Goal: Navigation & Orientation: Find specific page/section

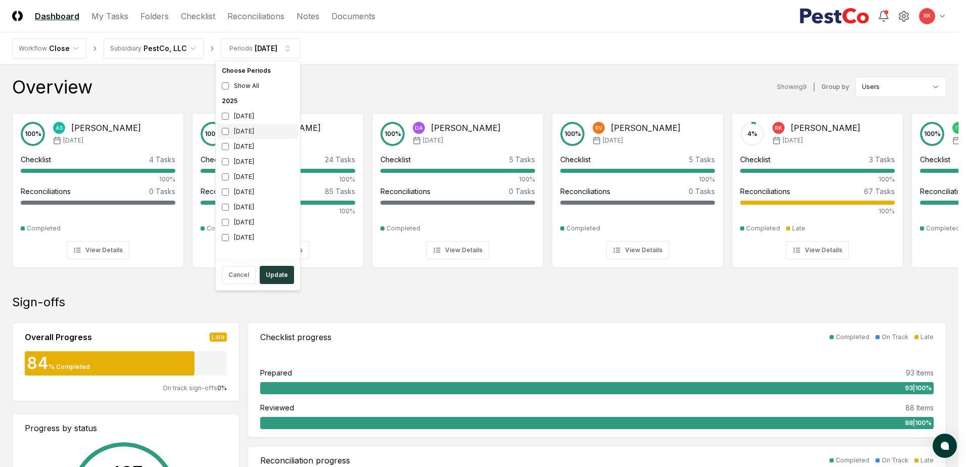
click at [228, 127] on div "[DATE]" at bounding box center [258, 131] width 80 height 15
click at [274, 274] on button "Update" at bounding box center [277, 275] width 34 height 18
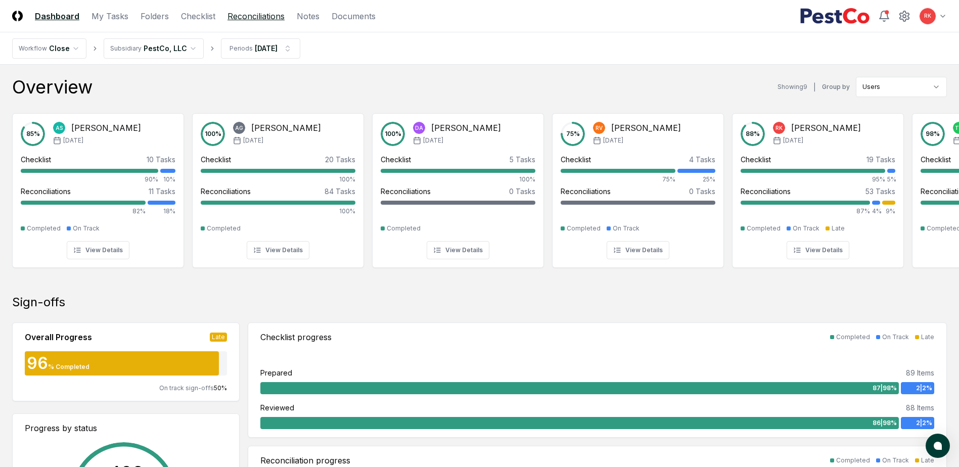
click at [257, 17] on link "Reconciliations" at bounding box center [255, 16] width 57 height 12
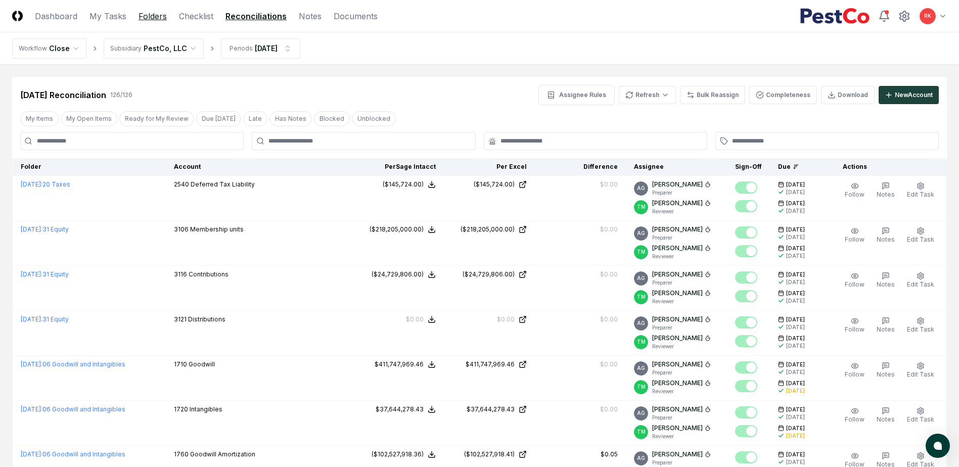
click at [142, 19] on link "Folders" at bounding box center [152, 16] width 28 height 12
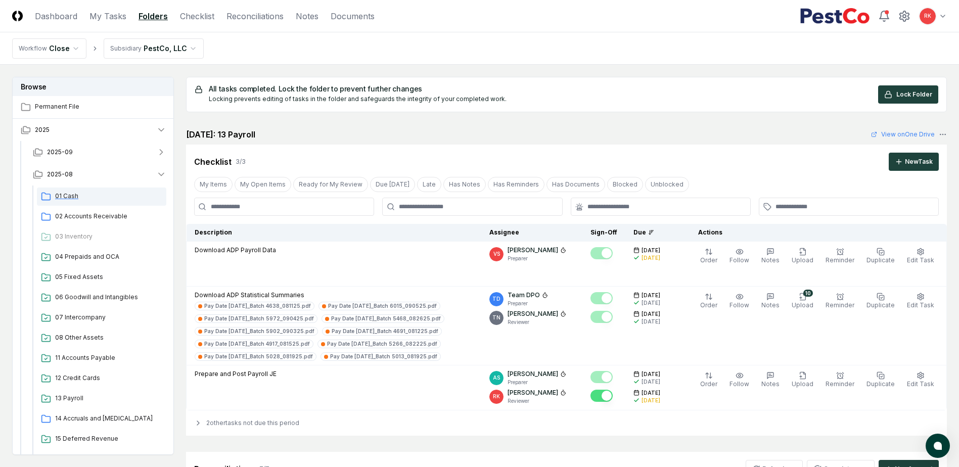
click at [79, 199] on span "01 Cash" at bounding box center [108, 196] width 107 height 9
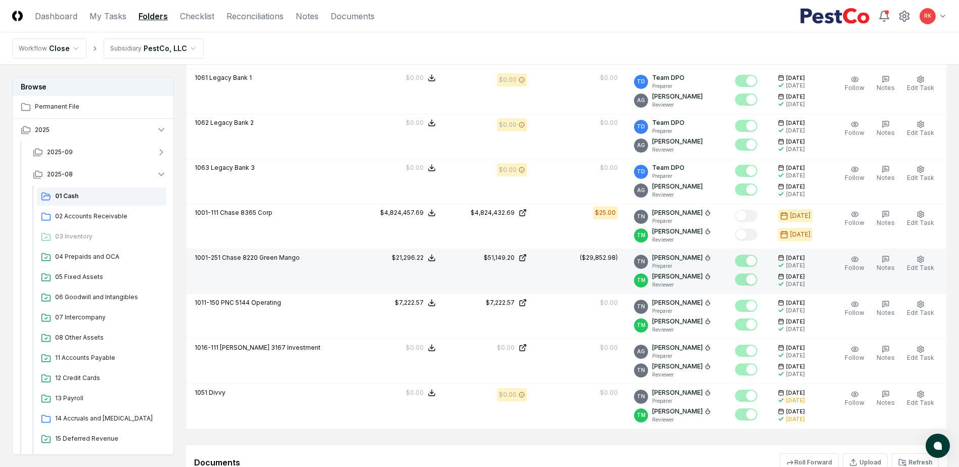
scroll to position [2274, 0]
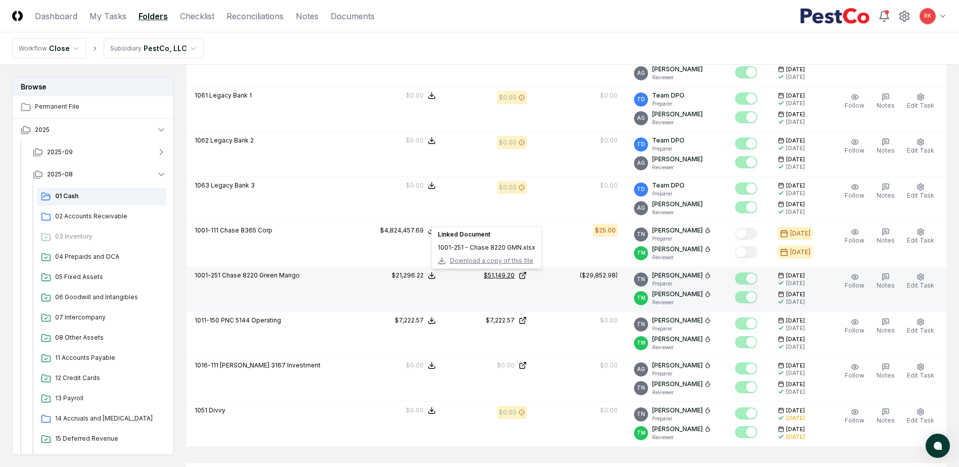
click at [495, 274] on div "$51,149.20" at bounding box center [499, 275] width 31 height 9
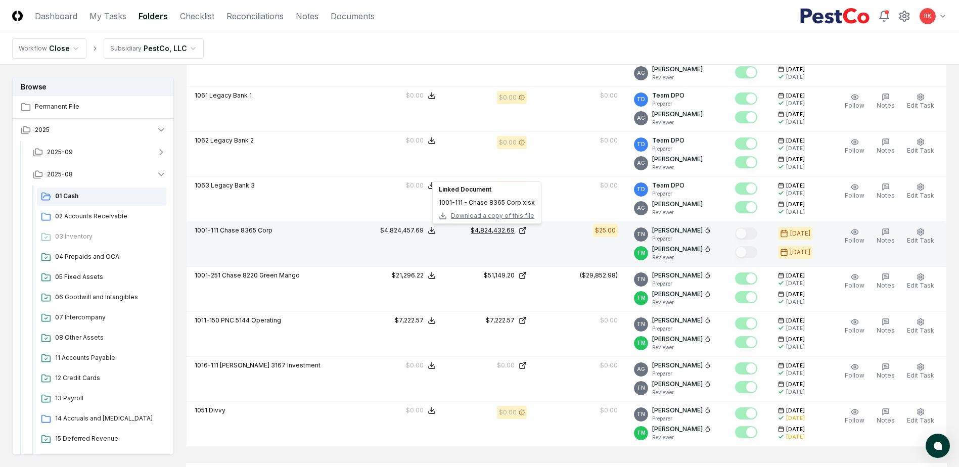
click at [480, 230] on div "$4,824,432.69" at bounding box center [493, 230] width 44 height 9
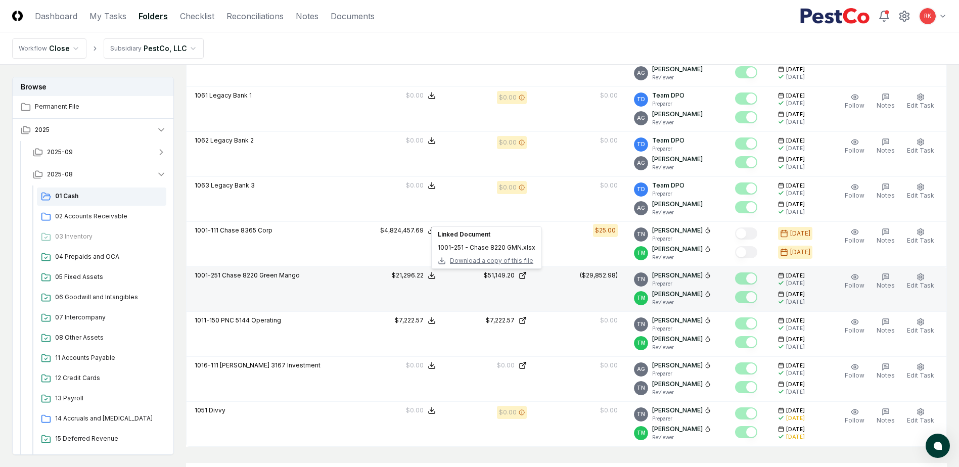
click at [497, 257] on span "Download a copy of this file" at bounding box center [491, 260] width 83 height 9
click at [486, 229] on div "$4,824,432.69" at bounding box center [493, 230] width 44 height 9
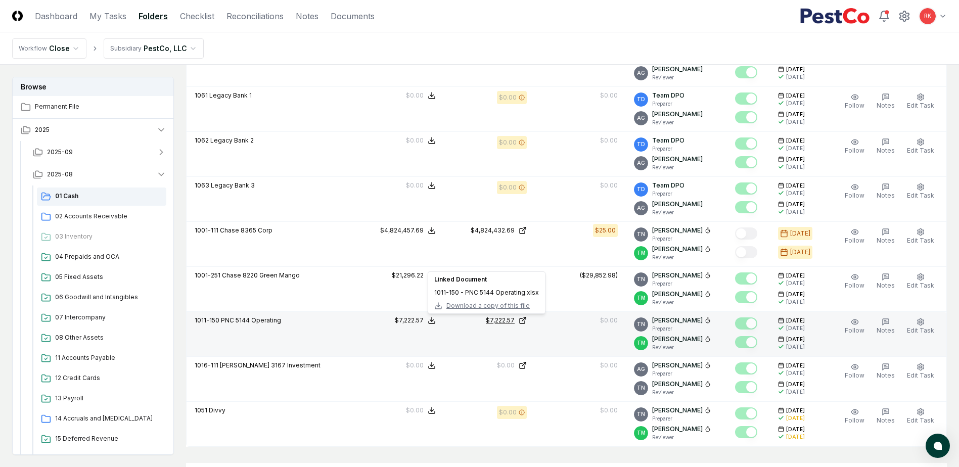
click at [491, 320] on div "$7,222.57" at bounding box center [500, 320] width 29 height 9
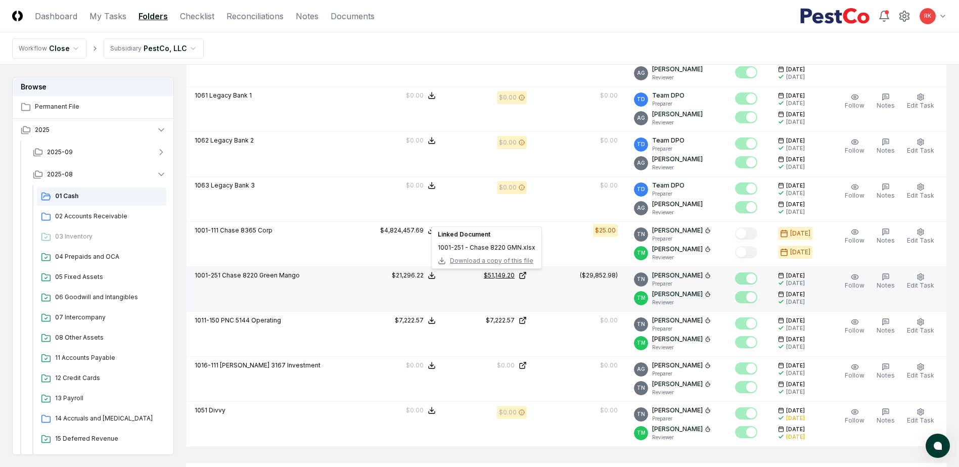
click at [503, 271] on div "$51,149.20" at bounding box center [499, 275] width 31 height 9
